Goal: Task Accomplishment & Management: Manage account settings

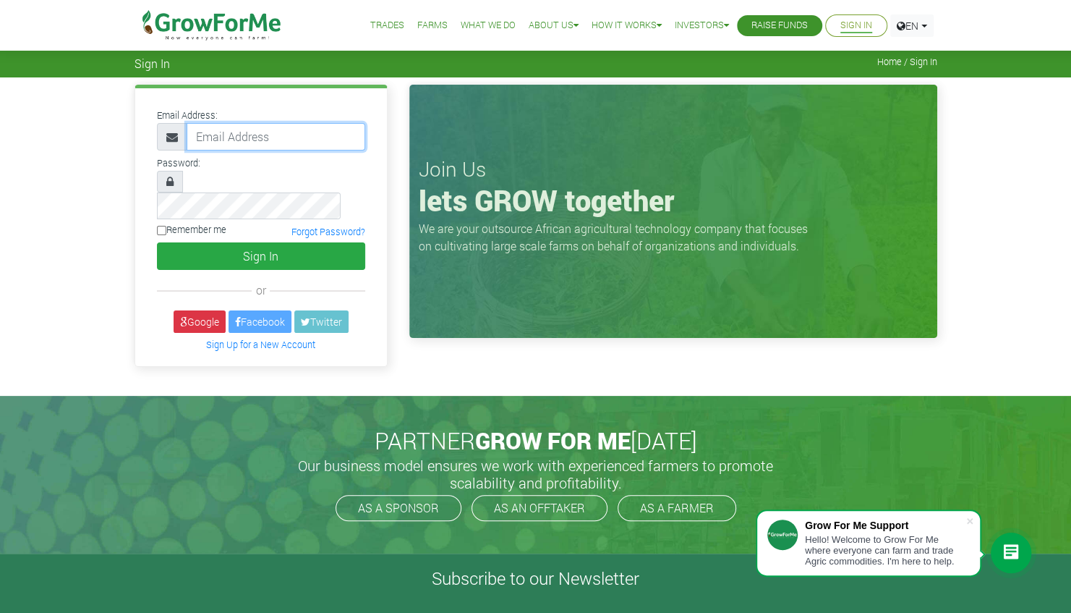
type input "linda@growforme.com"
click at [0, 350] on div "Email Address: linda@growforme.com Password: Remember me or" at bounding box center [535, 236] width 1071 height 318
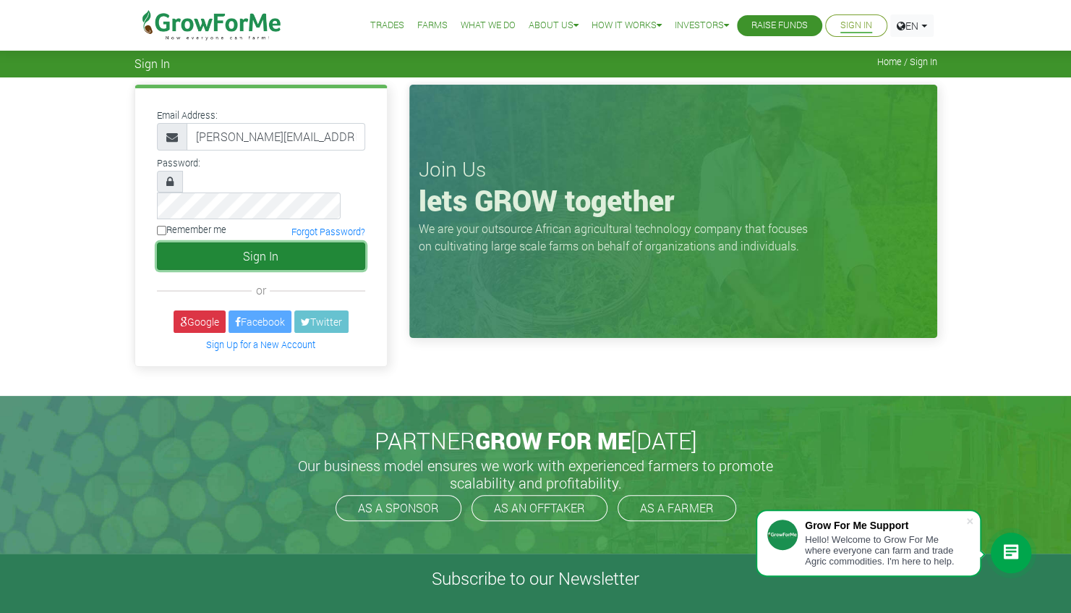
click at [283, 242] on button "Sign In" at bounding box center [261, 255] width 208 height 27
